Goal: Transaction & Acquisition: Purchase product/service

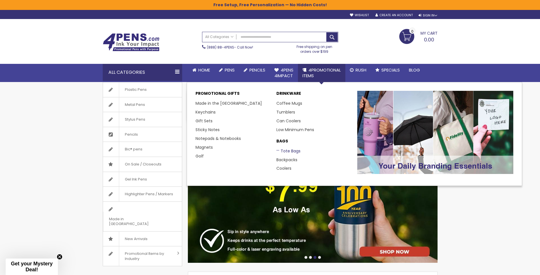
click at [289, 151] on link "Tote Bags" at bounding box center [288, 151] width 24 height 6
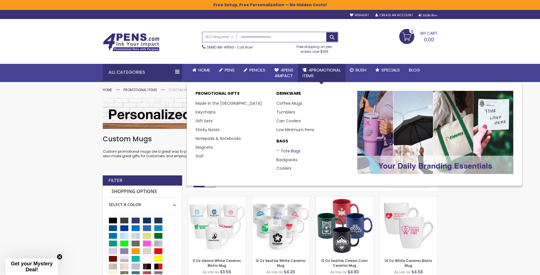
click at [281, 150] on link "Tote Bags" at bounding box center [288, 151] width 24 height 6
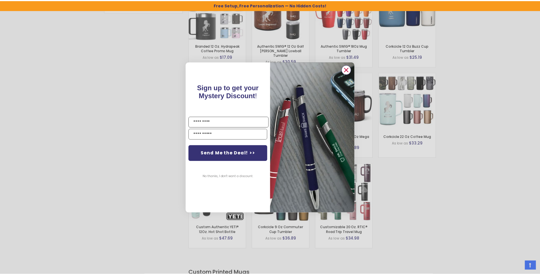
scroll to position [407, 0]
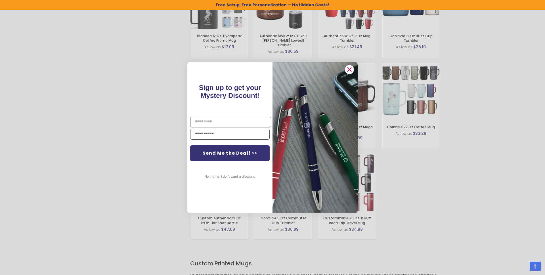
click at [353, 69] on circle "Close dialog" at bounding box center [349, 69] width 9 height 9
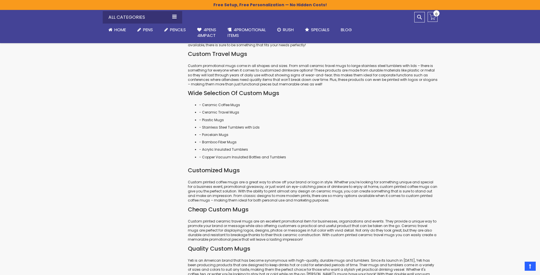
scroll to position [606, 0]
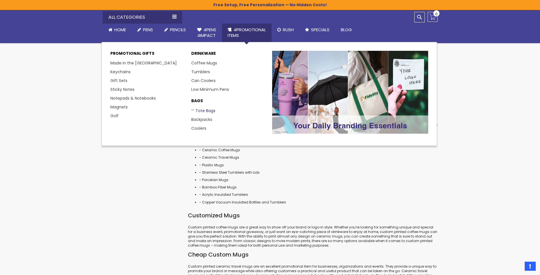
click at [201, 110] on link "Tote Bags" at bounding box center [203, 111] width 24 height 6
